Goal: Task Accomplishment & Management: Complete application form

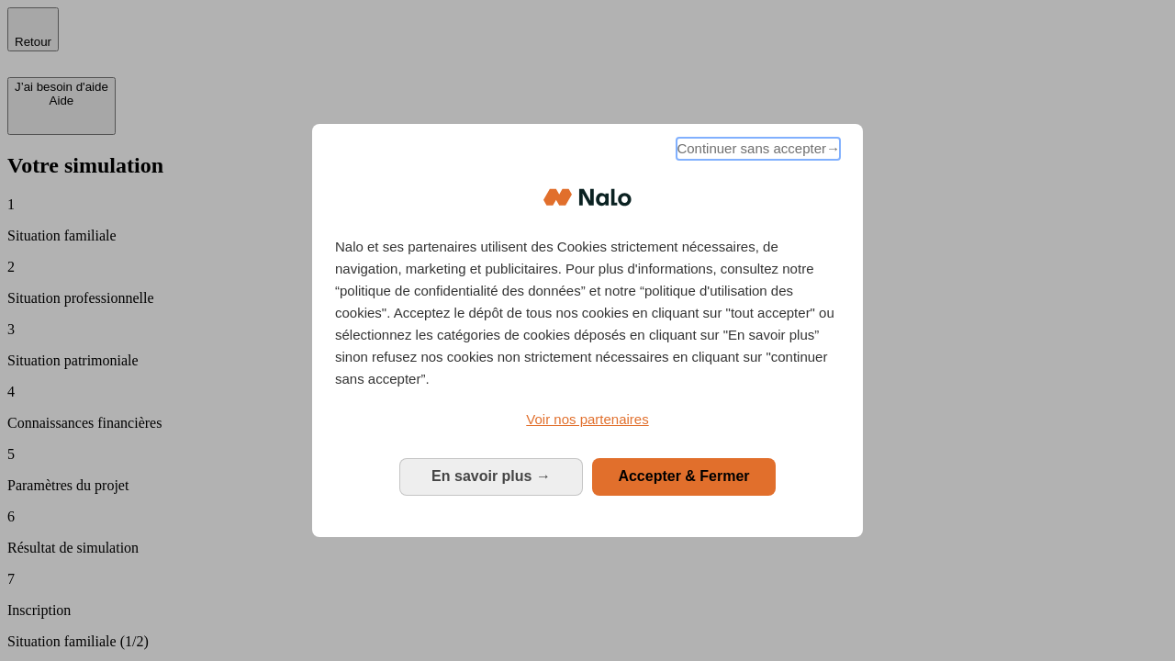
click at [757, 152] on span "Continuer sans accepter →" at bounding box center [758, 149] width 163 height 22
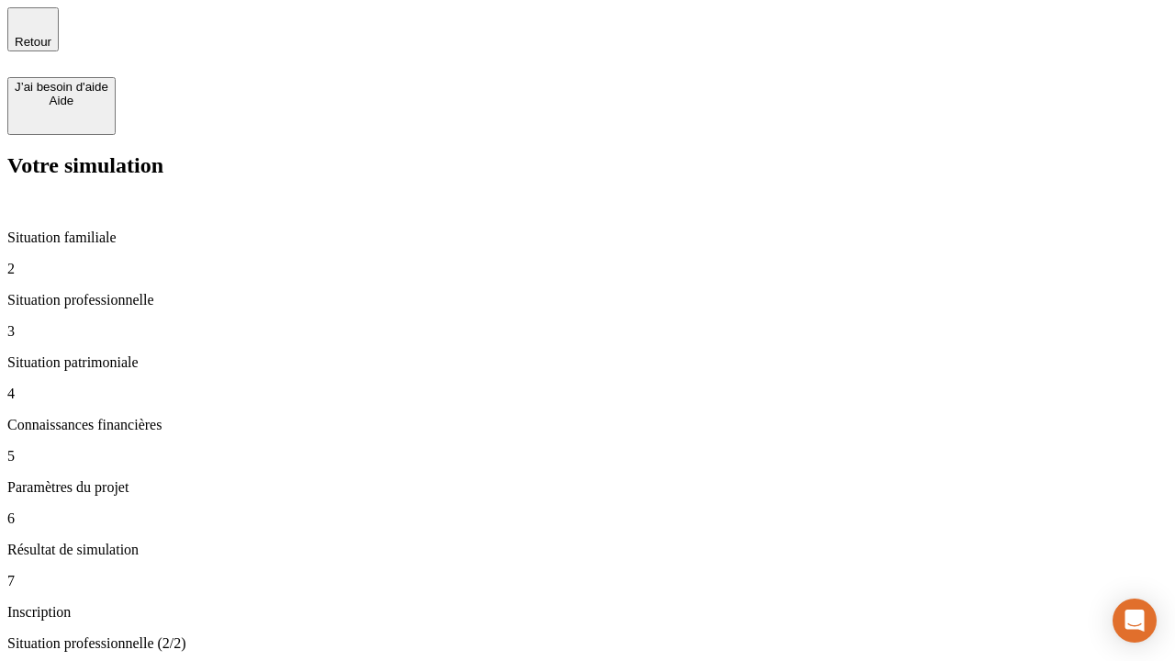
type input "30 000"
type input "40 000"
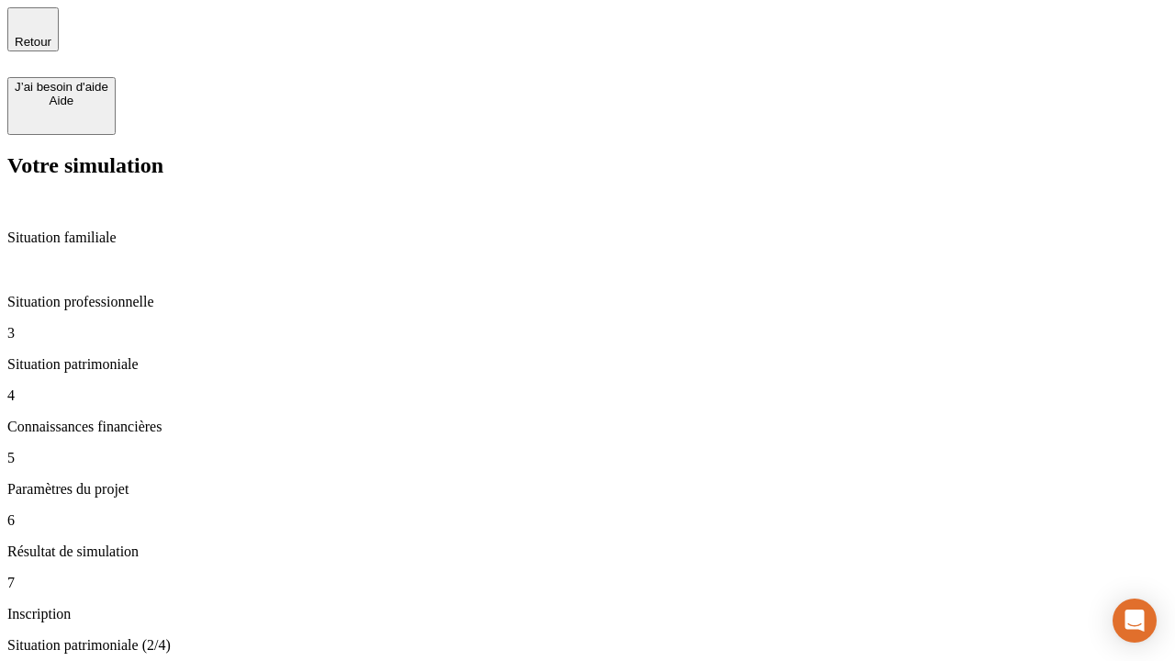
type input "1 100"
type input "20"
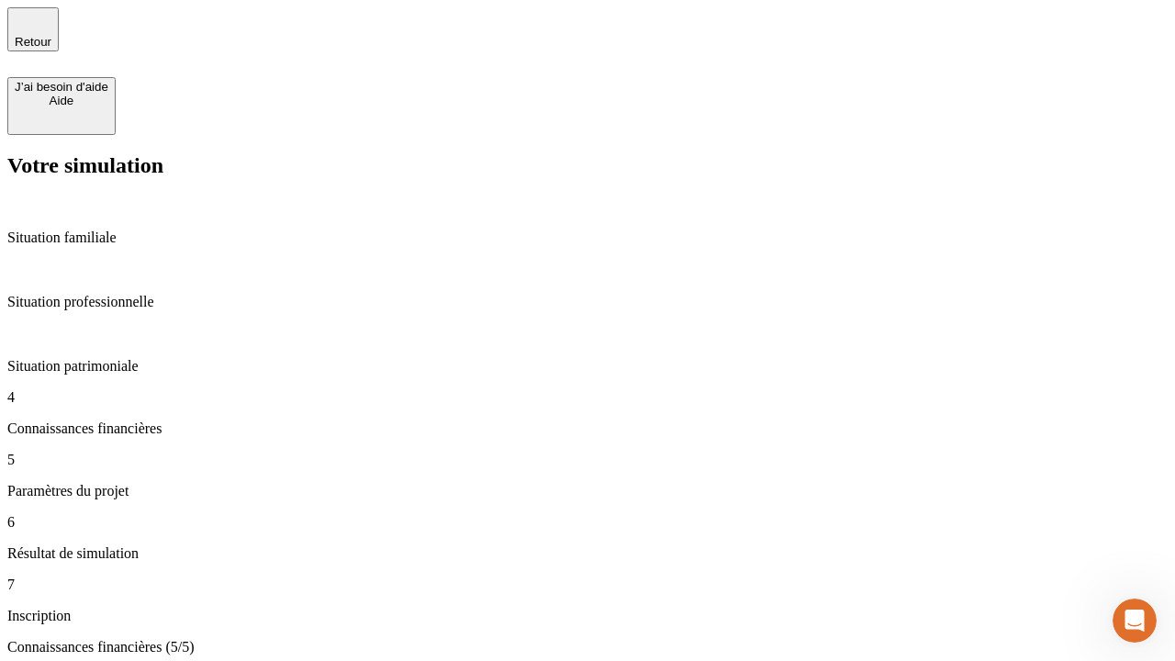
type input "40"
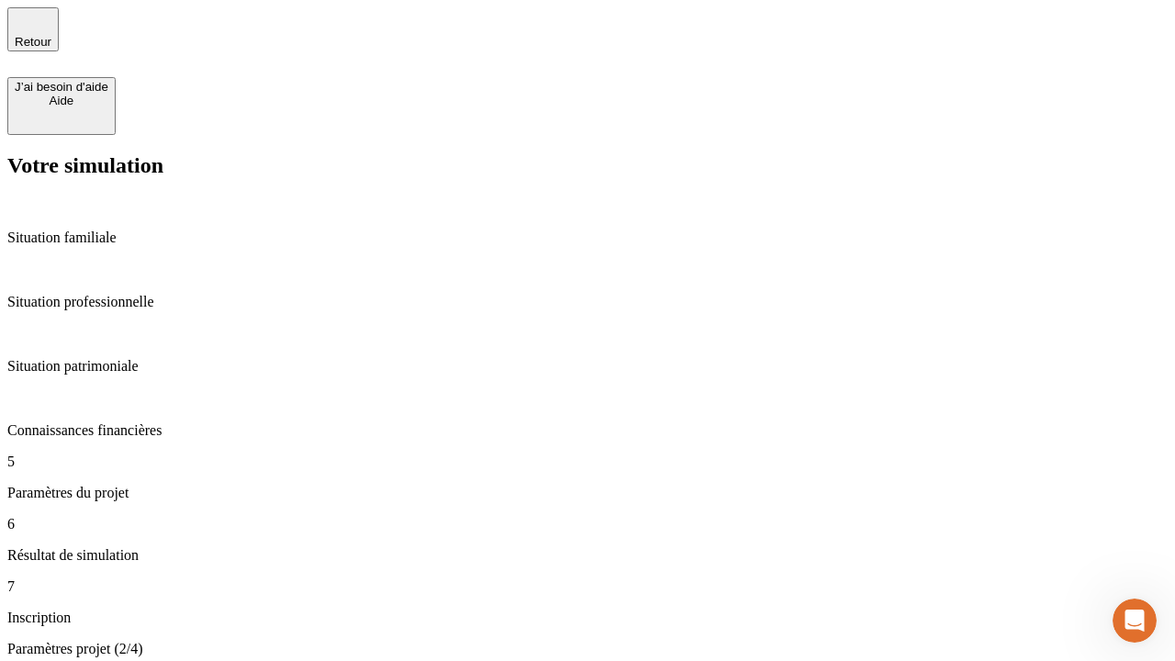
type input "62"
type input "50 000"
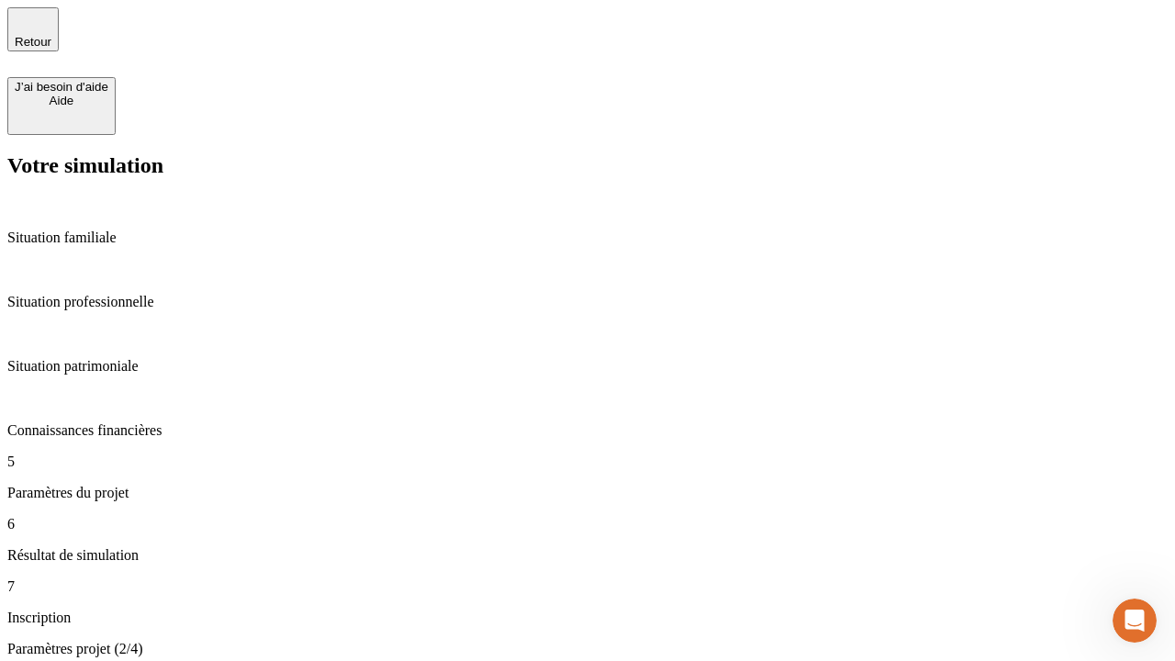
type input "640"
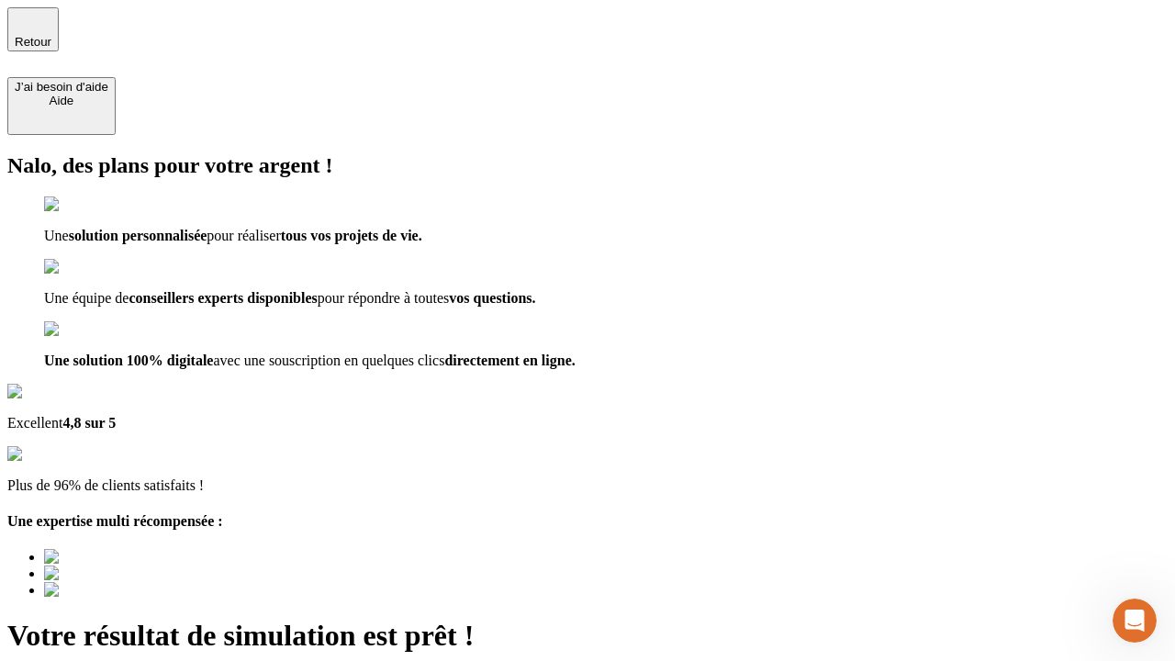
type input "[EMAIL_ADDRESS][DOMAIN_NAME]"
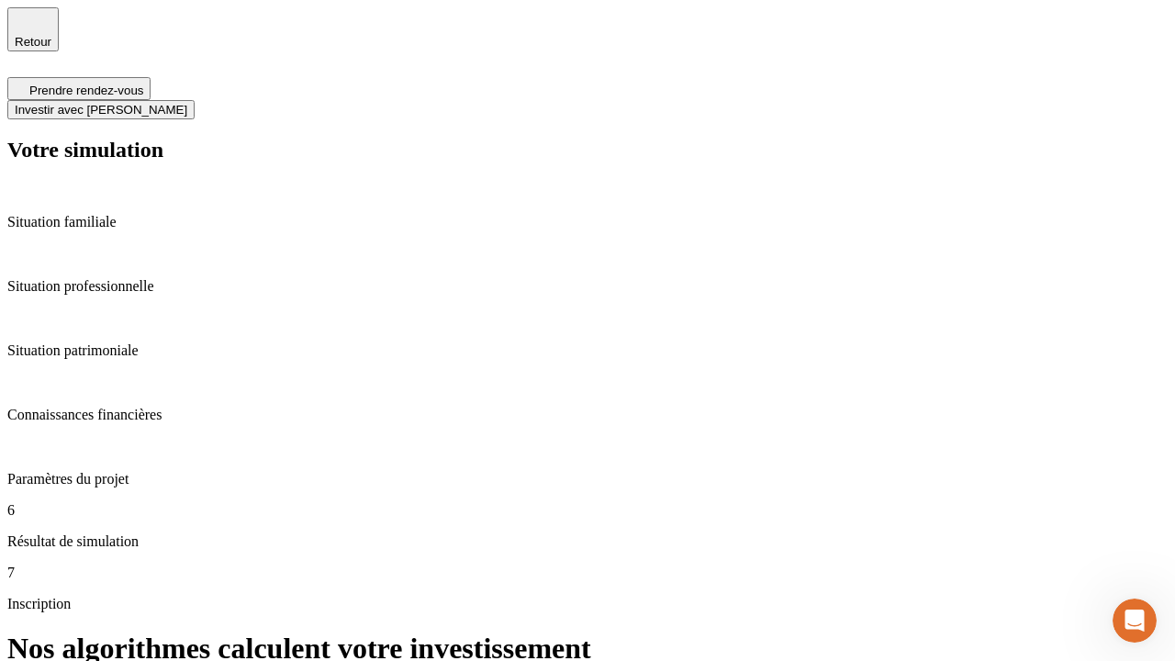
scroll to position [7, 0]
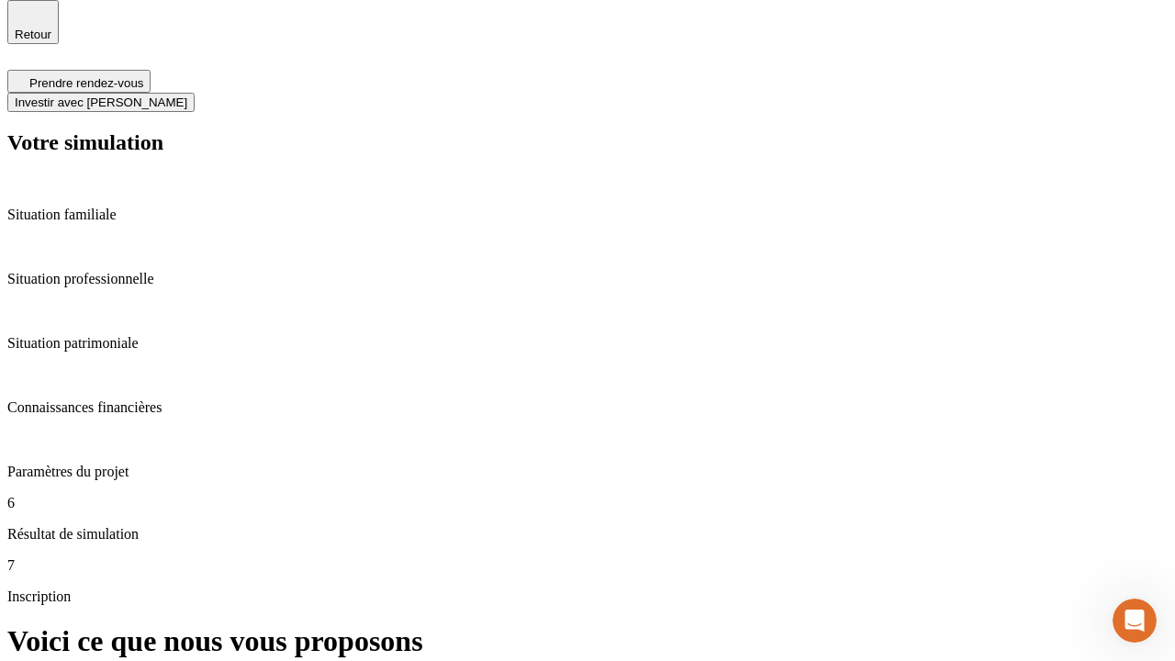
click at [187, 95] on span "Investir avec [PERSON_NAME]" at bounding box center [101, 102] width 173 height 14
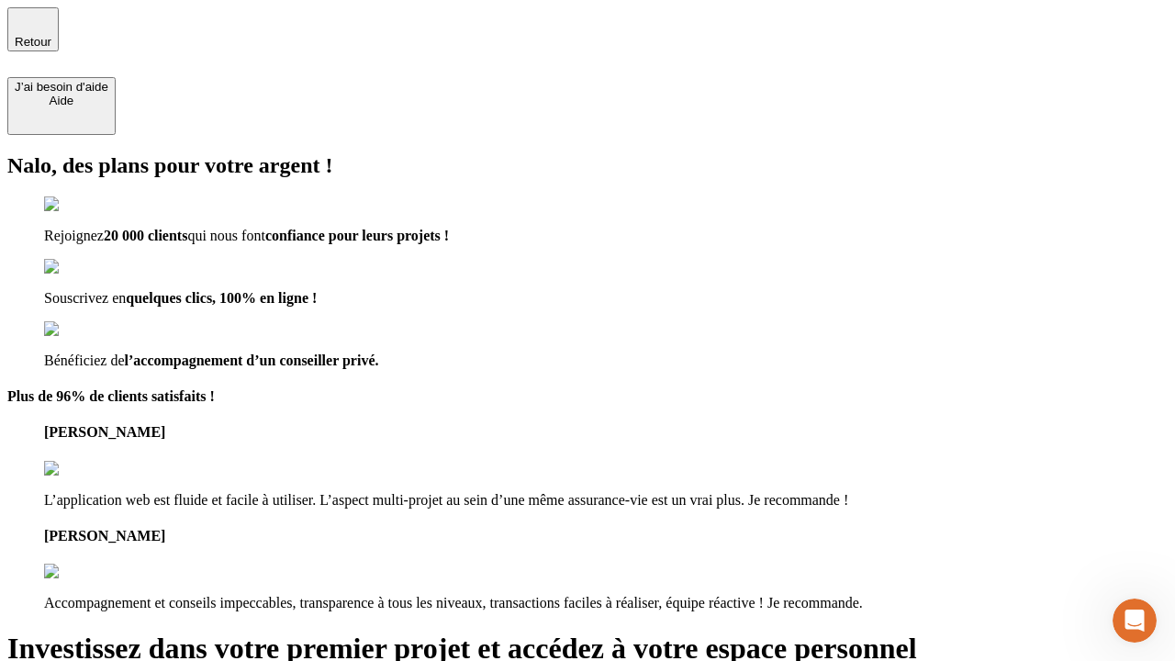
type input "[PERSON_NAME][EMAIL_ADDRESS][DOMAIN_NAME]"
